Goal: Navigation & Orientation: Find specific page/section

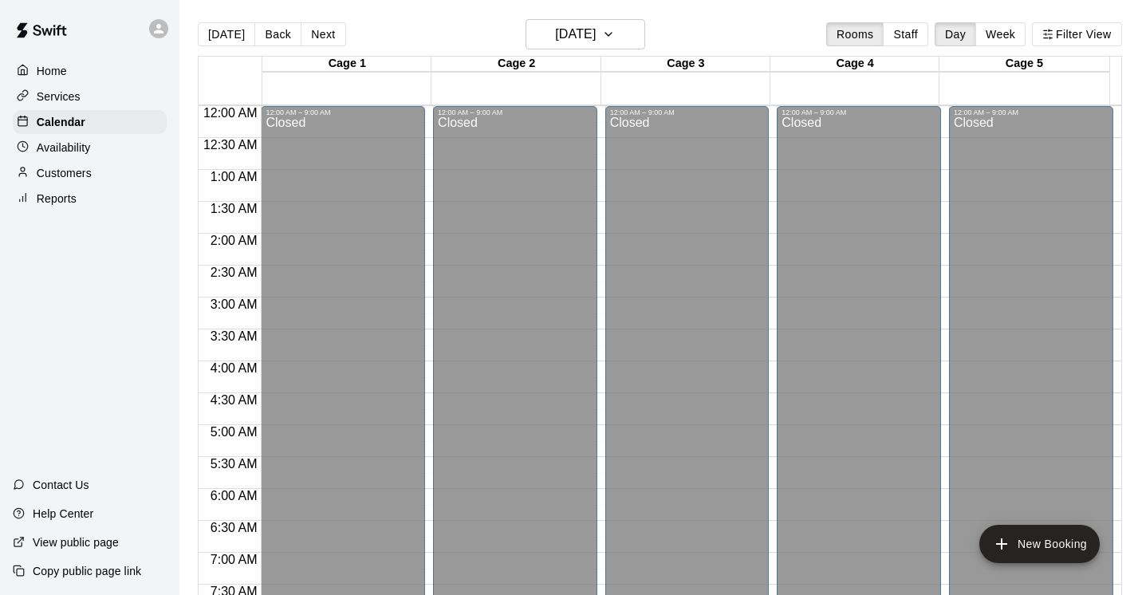
scroll to position [827, 0]
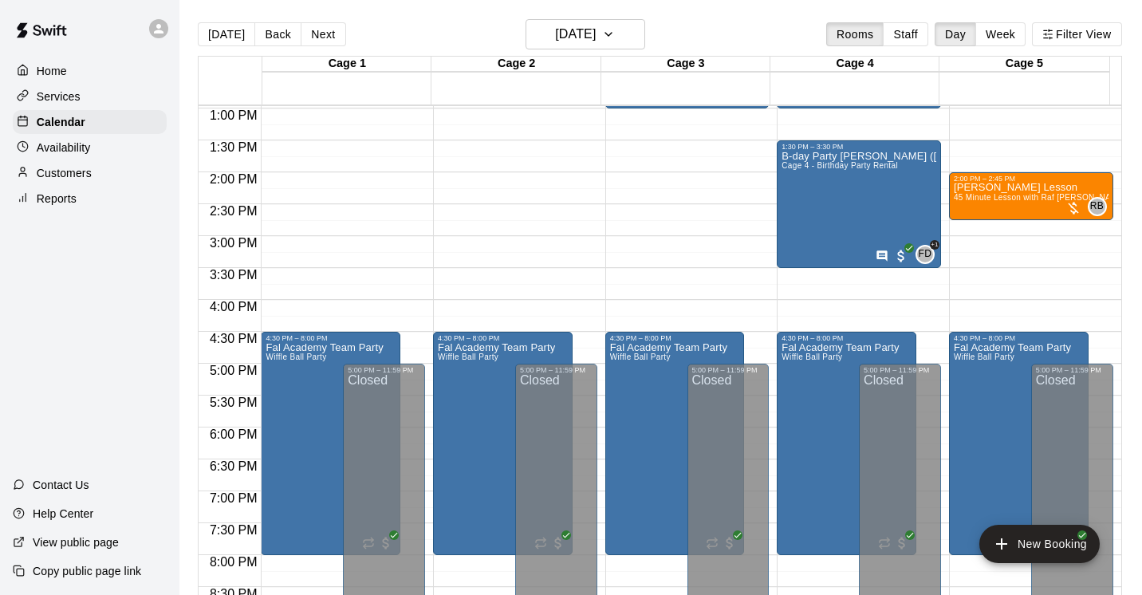
click at [76, 96] on p "Services" at bounding box center [59, 97] width 44 height 16
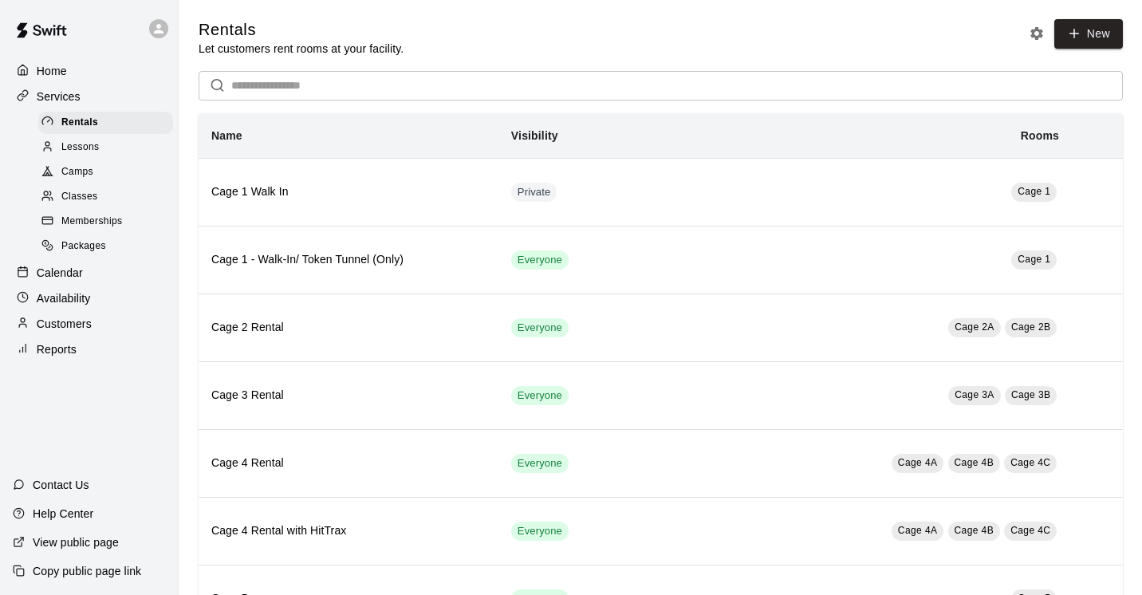
click at [76, 197] on span "Classes" at bounding box center [79, 197] width 36 height 16
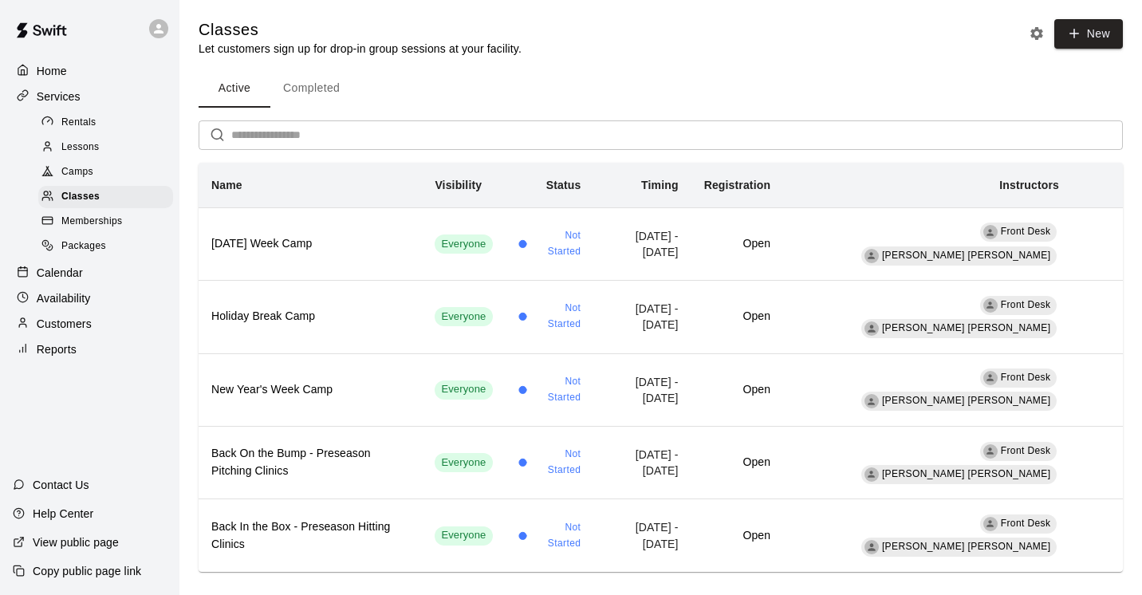
click at [77, 167] on span "Camps" at bounding box center [77, 172] width 32 height 16
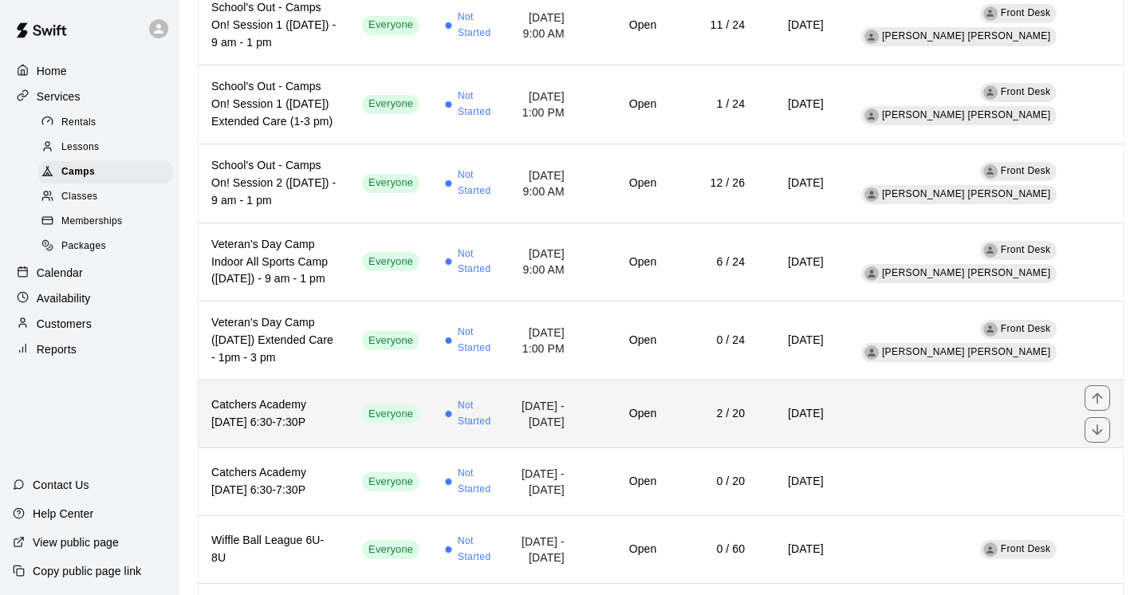
scroll to position [241, 0]
click at [290, 432] on h6 "Catchers Academy [DATE] 6:30-7:30P" at bounding box center [273, 413] width 125 height 35
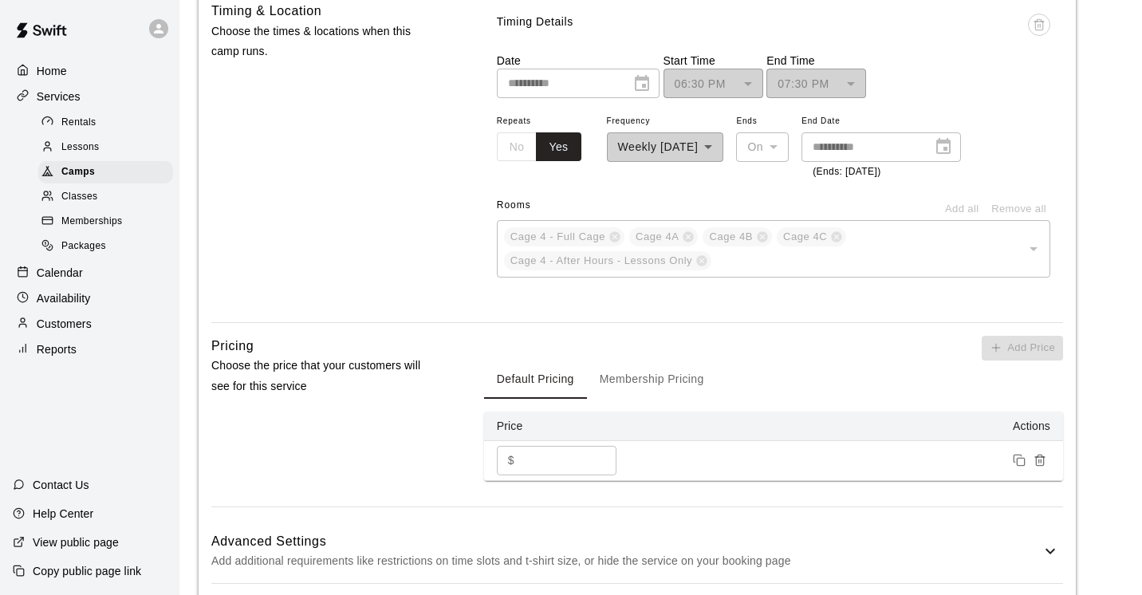
scroll to position [975, 0]
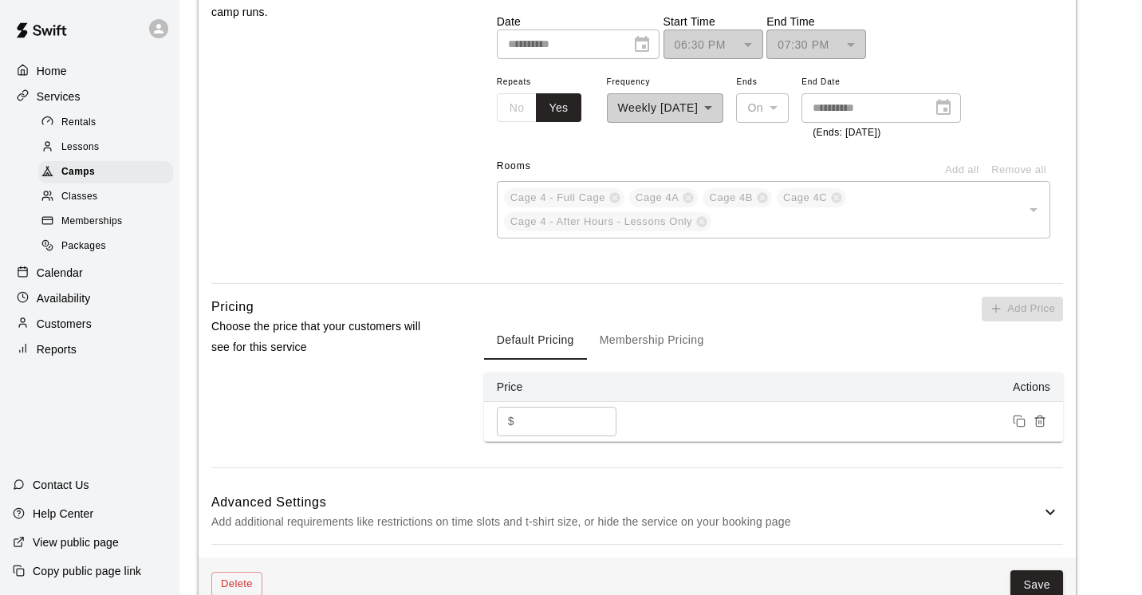
click at [95, 278] on div "Calendar" at bounding box center [90, 273] width 154 height 24
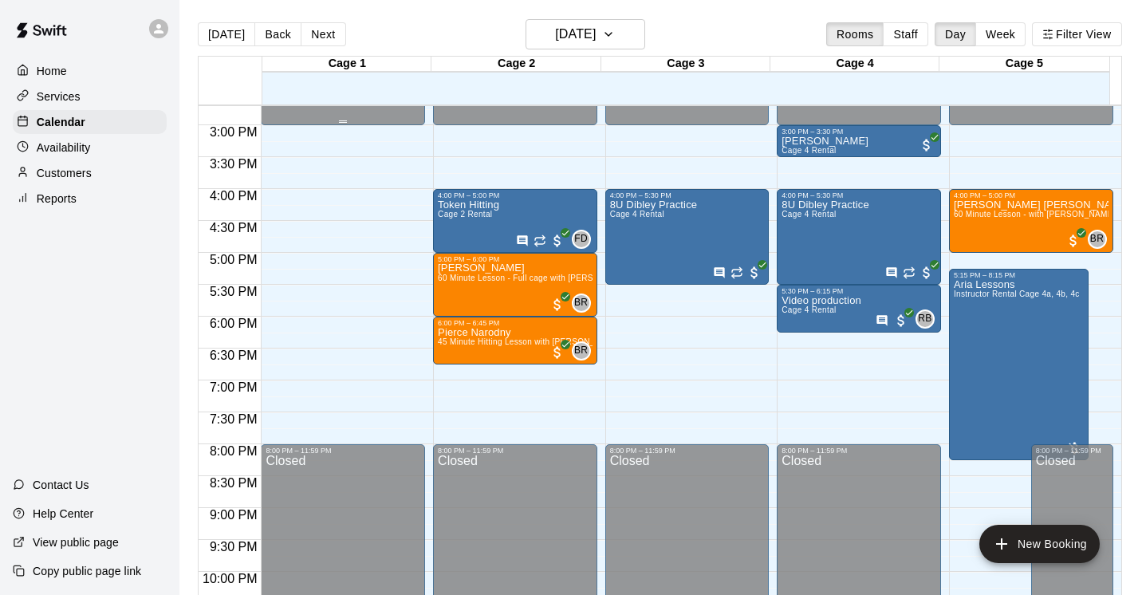
scroll to position [941, 0]
